Goal: Information Seeking & Learning: Learn about a topic

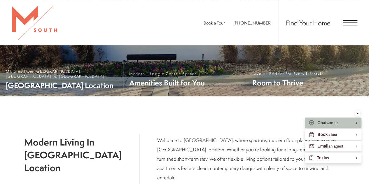
scroll to position [175, 0]
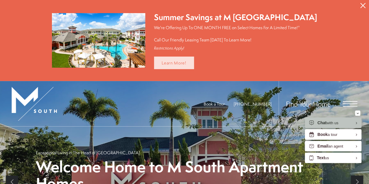
click at [183, 61] on link "Learn More!" at bounding box center [174, 63] width 40 height 13
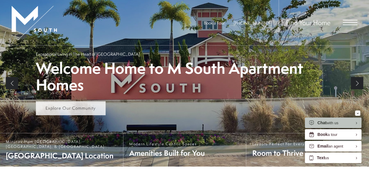
scroll to position [104, 0]
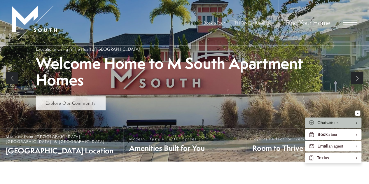
click at [74, 106] on link "Explore Our Community" at bounding box center [71, 103] width 70 height 14
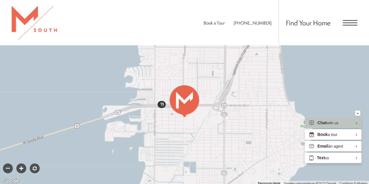
scroll to position [242, 0]
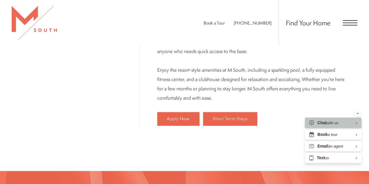
scroll to position [361, 0]
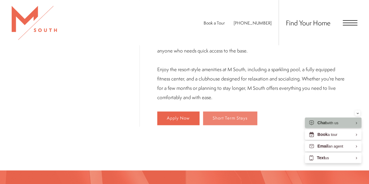
click at [213, 116] on span "Short Term Stays" at bounding box center [230, 118] width 35 height 5
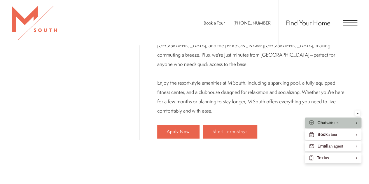
scroll to position [291, 0]
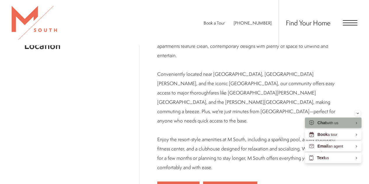
click at [316, 122] on div "Chat with us" at bounding box center [323, 123] width 29 height 6
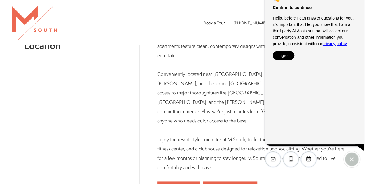
click at [279, 60] on button "I agree" at bounding box center [284, 55] width 22 height 9
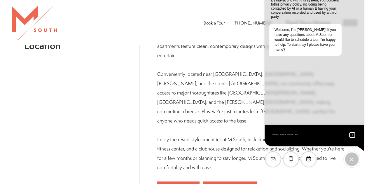
click at [284, 139] on textarea "EliseAI Widget" at bounding box center [307, 135] width 71 height 7
type textarea "**********"
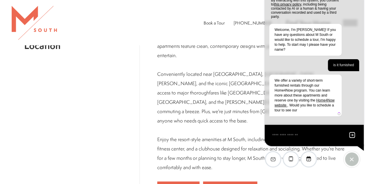
scroll to position [1, 0]
click at [296, 102] on link "Home4Now website" at bounding box center [305, 102] width 60 height 9
click at [281, 133] on textarea "EliseAI Widget" at bounding box center [307, 135] width 71 height 7
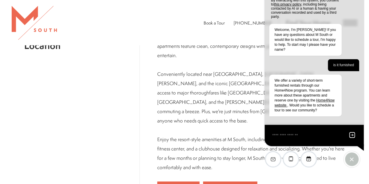
click at [283, 136] on textarea "EliseAI Widget" at bounding box center [307, 135] width 71 height 7
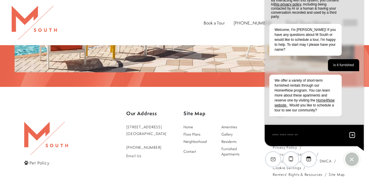
scroll to position [948, 0]
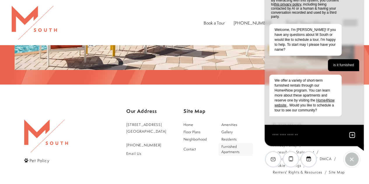
click at [240, 144] on span "Furnished Apartments" at bounding box center [231, 149] width 18 height 10
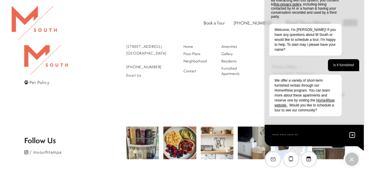
scroll to position [1027, 0]
